Goal: Answer question/provide support: Share knowledge or assist other users

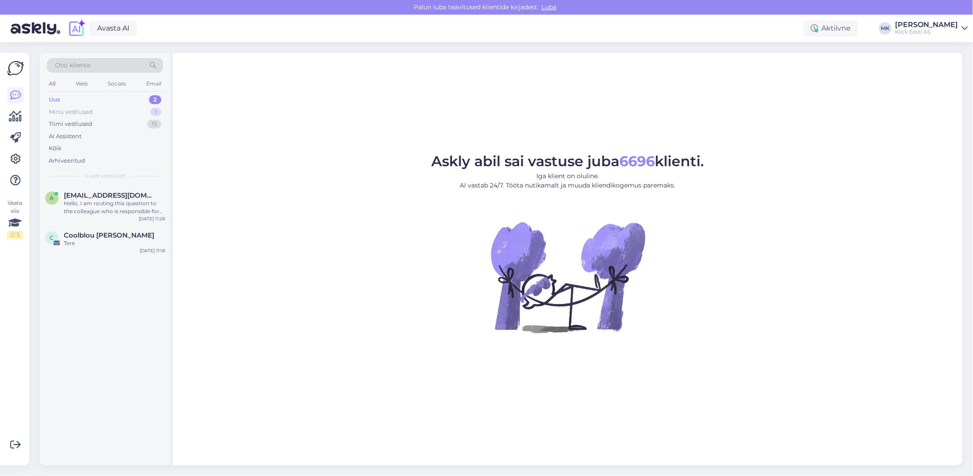
click at [104, 111] on div "Minu vestlused 1" at bounding box center [105, 112] width 116 height 12
click at [107, 200] on div "See on siis [PERSON_NAME] töö number mulle [PERSON_NAME] ,et toode on remondist…" at bounding box center [114, 207] width 101 height 16
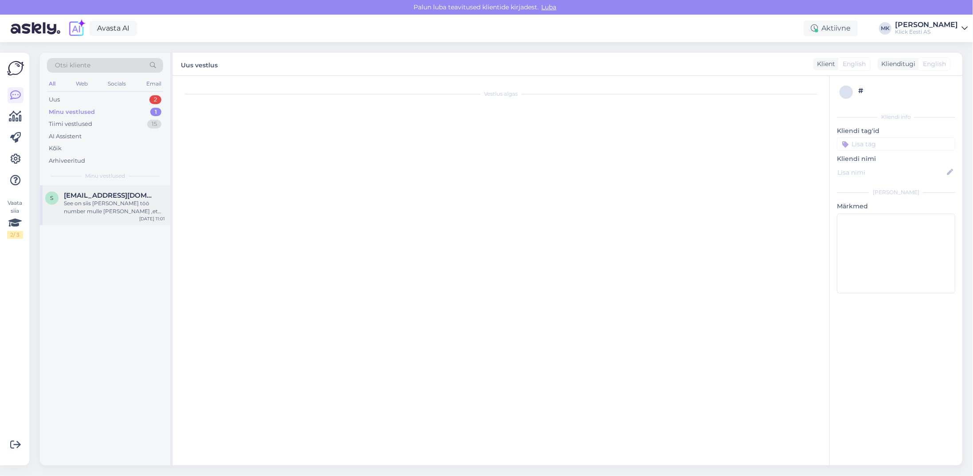
scroll to position [5, 0]
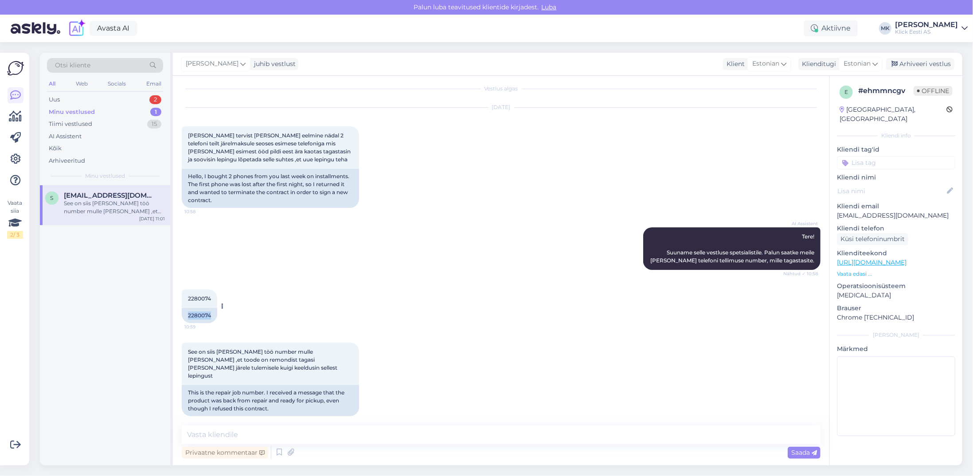
drag, startPoint x: 211, startPoint y: 315, endPoint x: 184, endPoint y: 316, distance: 27.0
click at [184, 316] on div "2280074" at bounding box center [199, 315] width 35 height 15
copy div "2280074"
click at [218, 433] on textarea at bounding box center [501, 434] width 638 height 19
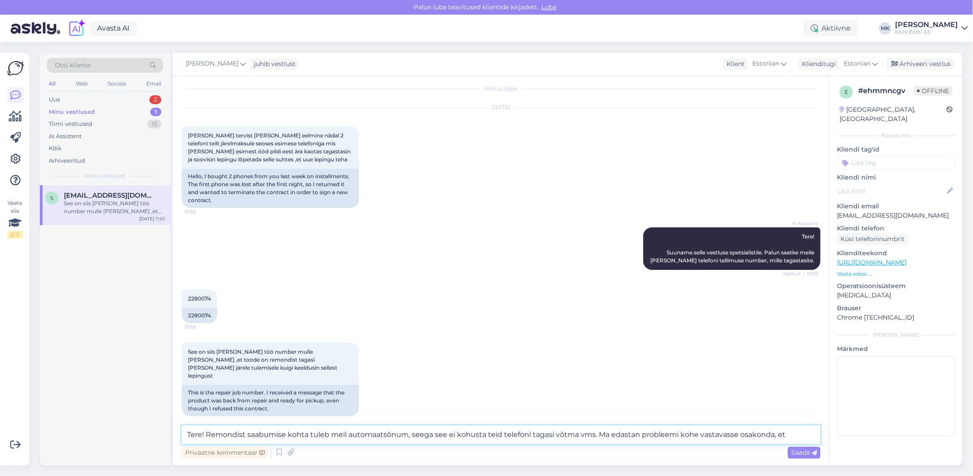
drag, startPoint x: 205, startPoint y: 433, endPoint x: 181, endPoint y: 434, distance: 24.4
click at [181, 434] on div "Vestlus algas [DATE] Nii tervist [PERSON_NAME] eelmine nädal 2 telefoni teilt j…" at bounding box center [501, 270] width 656 height 389
click at [770, 434] on textarea "Remondist saabumise kohta tuleb meil automaatsõnum, seega see ei kohusta teid t…" at bounding box center [501, 434] width 638 height 19
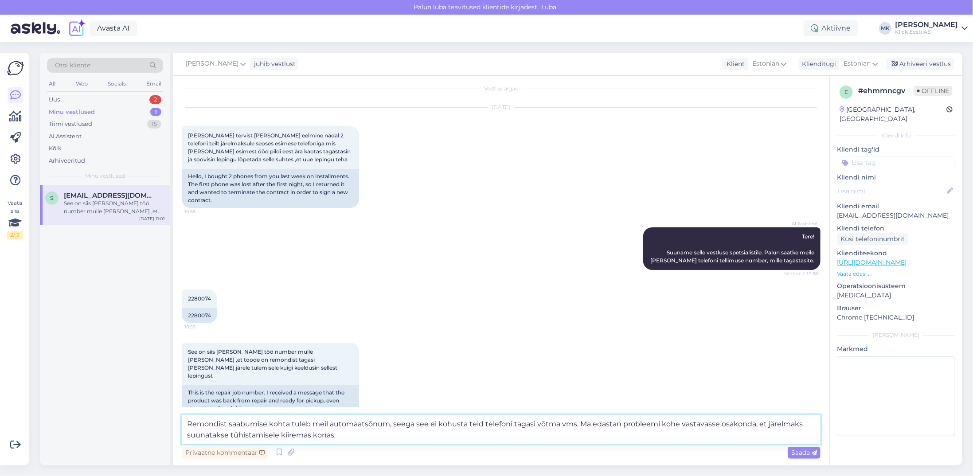
type textarea "Remondist saabumise kohta tuleb meil automaatsõnum, seega see ei kohusta teid t…"
click at [800, 451] on span "Saada" at bounding box center [804, 452] width 26 height 8
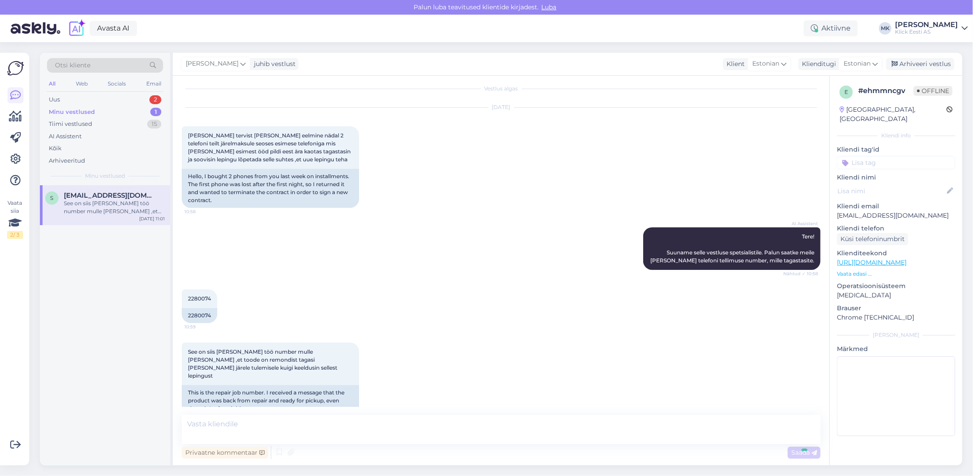
scroll to position [67, 0]
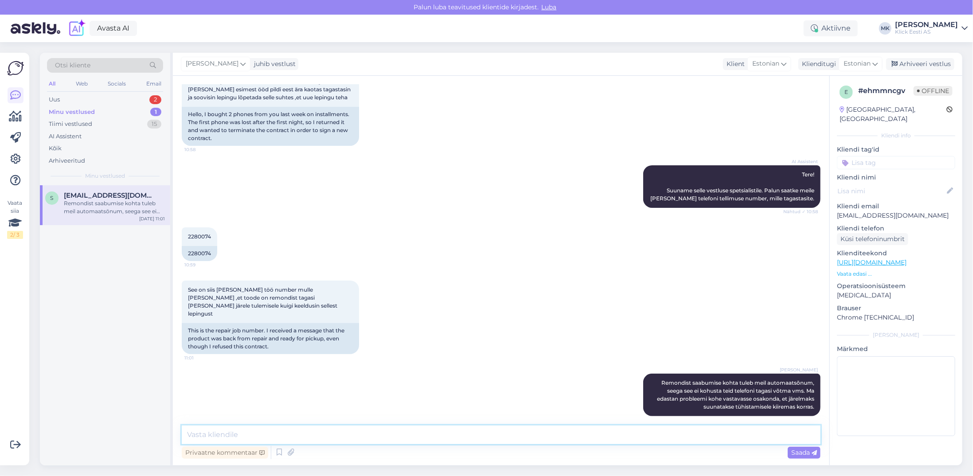
click at [312, 436] on textarea at bounding box center [501, 434] width 638 height 19
type textarea "Vabandame ebamugavuste pärast!"
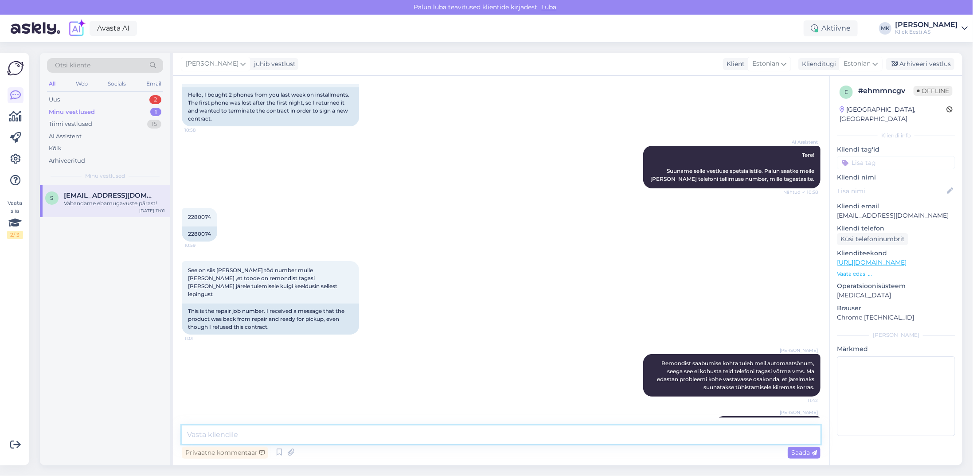
scroll to position [105, 0]
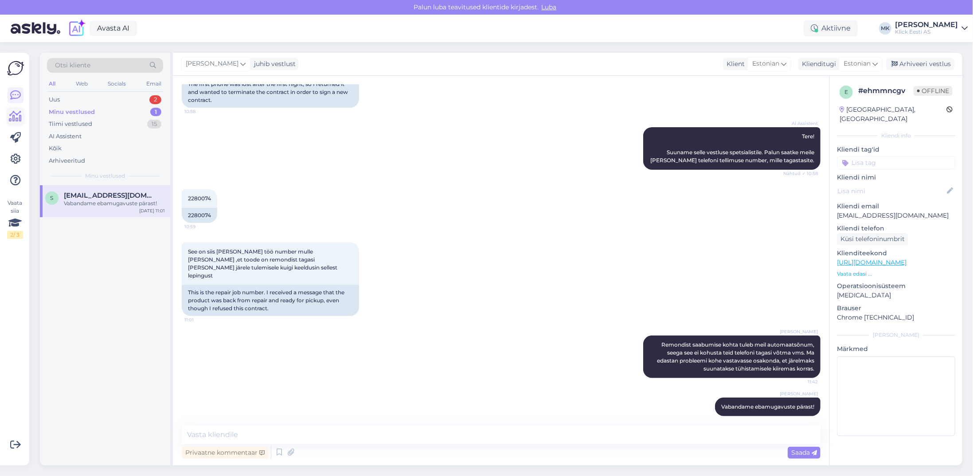
click at [23, 113] on link at bounding box center [16, 117] width 16 height 16
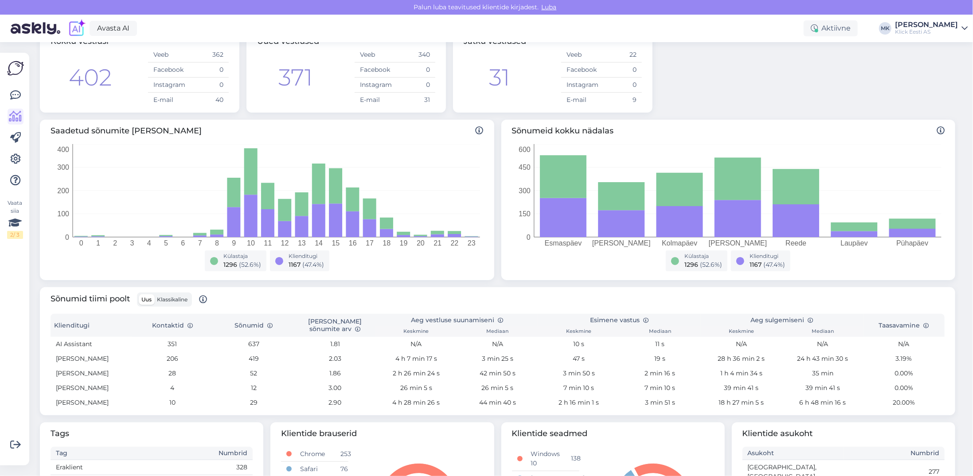
scroll to position [38, 0]
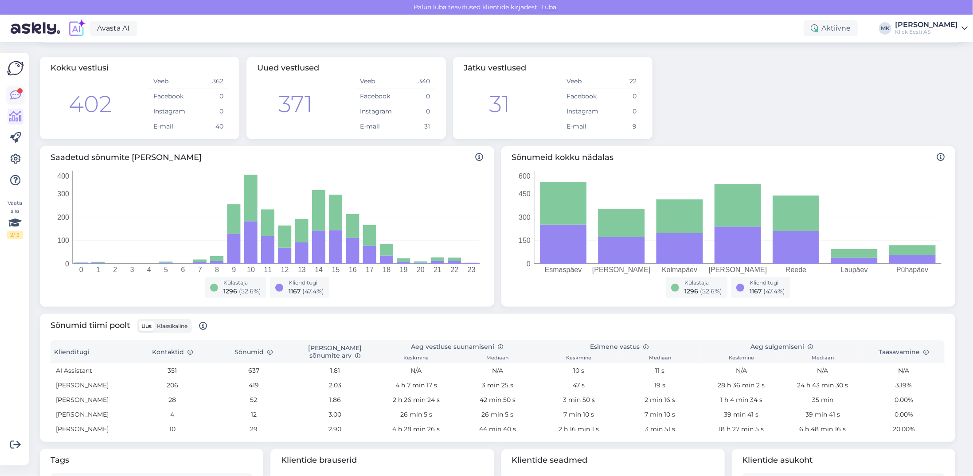
click at [13, 93] on icon at bounding box center [15, 95] width 11 height 11
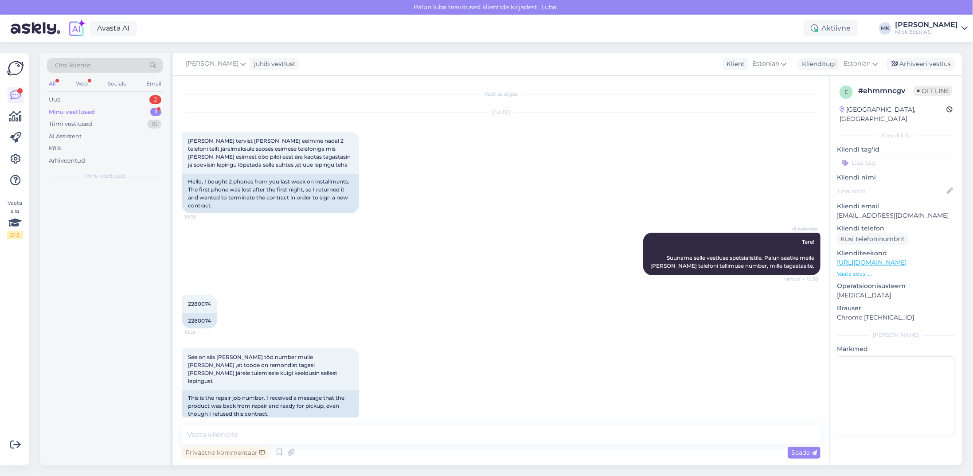
scroll to position [105, 0]
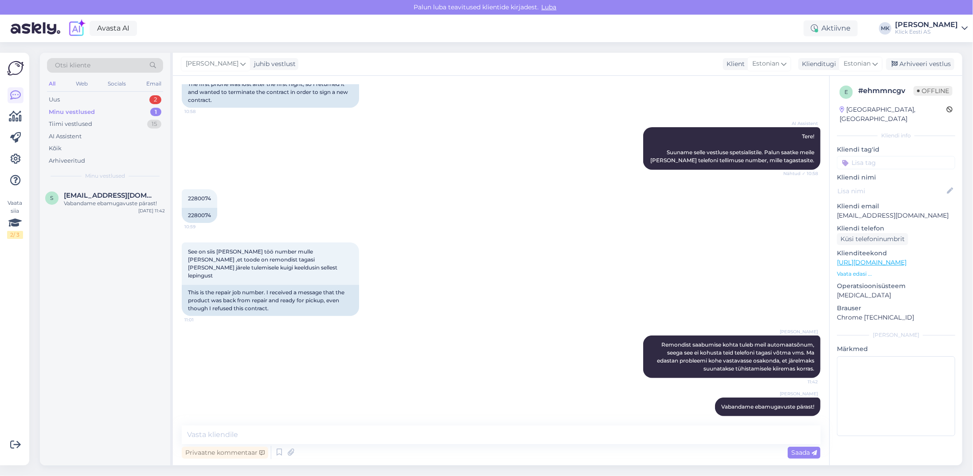
click at [102, 113] on div "Minu vestlused 1" at bounding box center [105, 112] width 116 height 12
click at [120, 195] on span "[EMAIL_ADDRESS][DOMAIN_NAME]" at bounding box center [110, 195] width 92 height 8
click at [208, 455] on div "Privaatne kommentaar" at bounding box center [225, 453] width 86 height 12
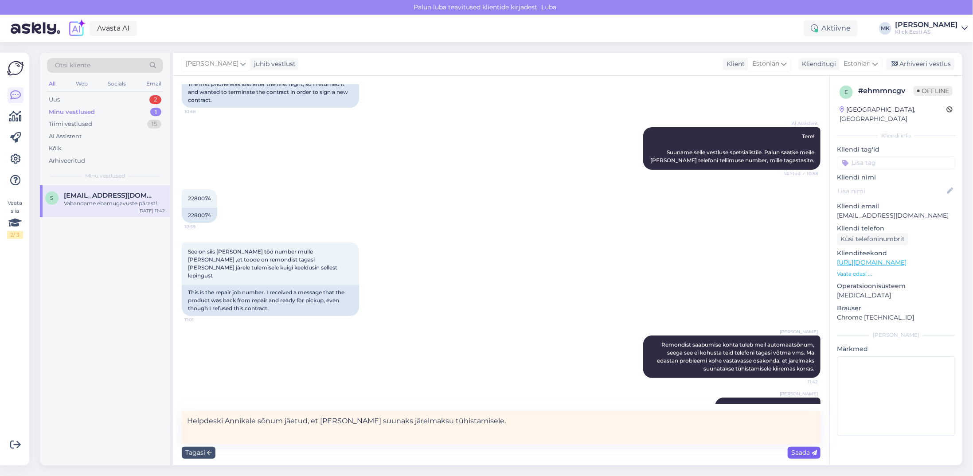
type textarea "Helpdeski Annikale sõnum jäetud, et [PERSON_NAME] suunaks järelmaksu tühistamis…"
click at [794, 454] on span "Saada" at bounding box center [804, 452] width 26 height 8
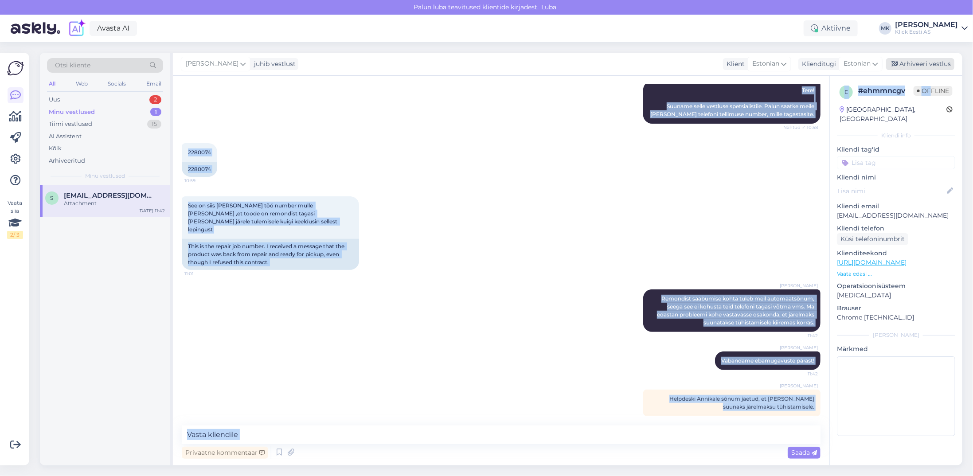
drag, startPoint x: 929, startPoint y: 93, endPoint x: 915, endPoint y: 64, distance: 32.3
click at [915, 64] on div "[PERSON_NAME] juhib vestlust Klient Estonian Klienditugi [DEMOGRAPHIC_DATA] Arh…" at bounding box center [567, 259] width 789 height 412
click at [915, 64] on div "Arhiveeri vestlus" at bounding box center [920, 64] width 68 height 12
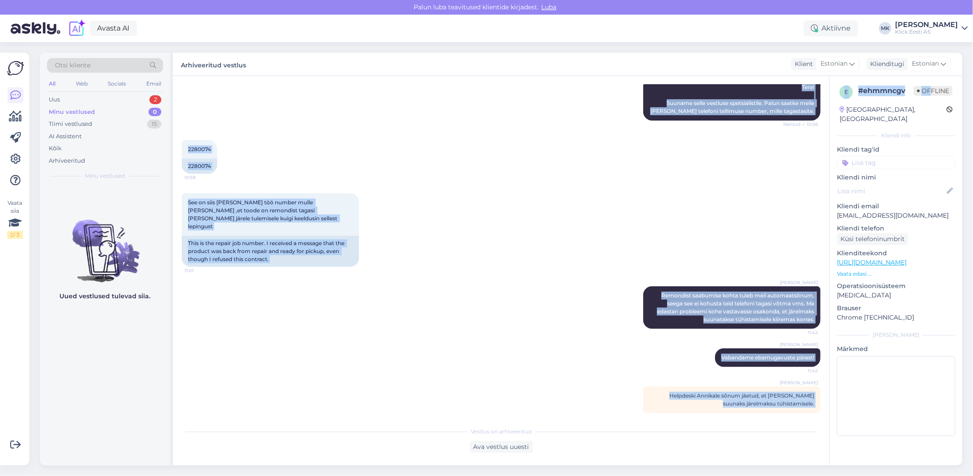
click at [944, 26] on div "[PERSON_NAME]" at bounding box center [926, 24] width 63 height 7
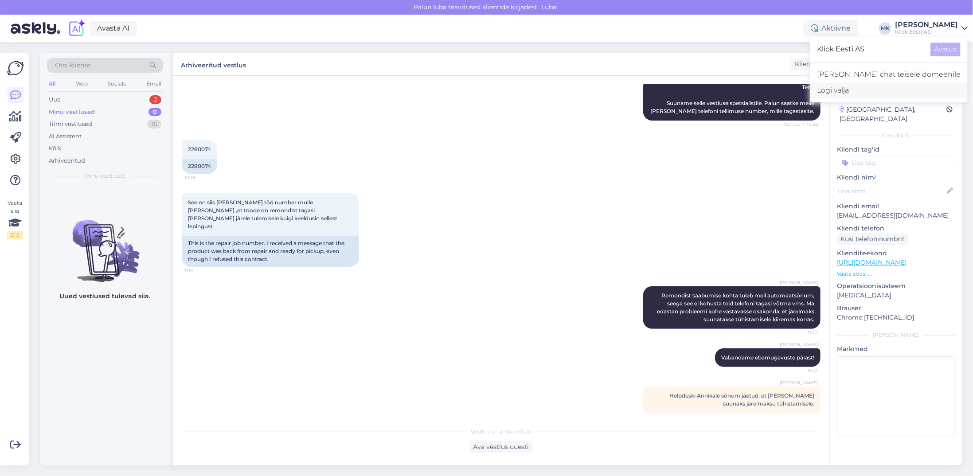
click at [880, 90] on div "Logi välja" at bounding box center [888, 90] width 158 height 16
